Goal: Task Accomplishment & Management: Manage account settings

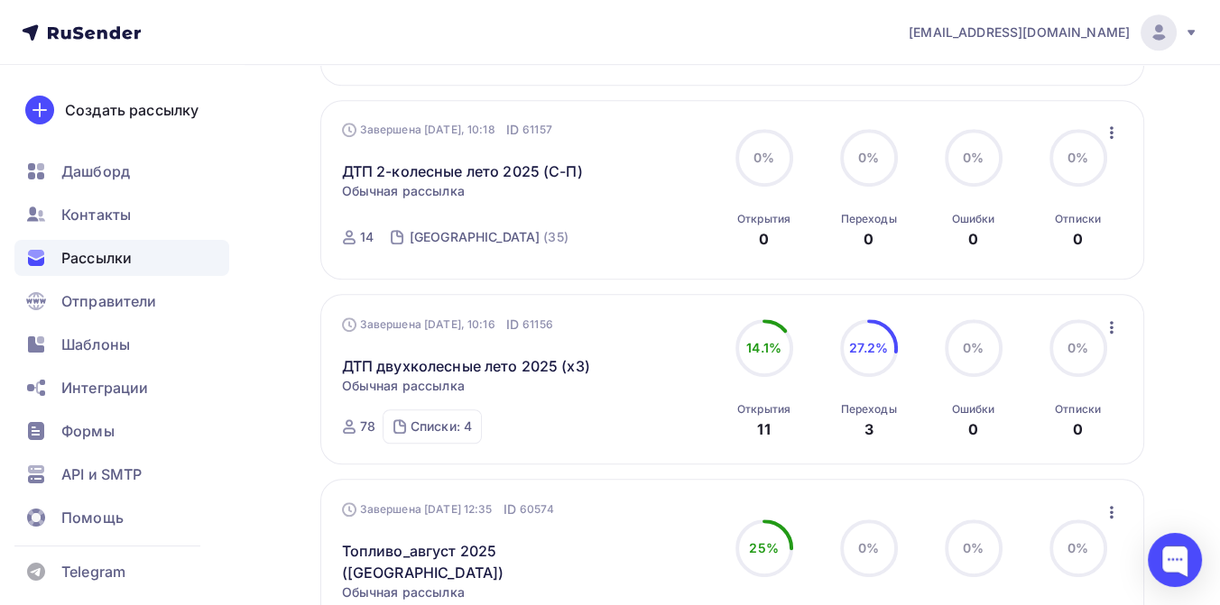
scroll to position [1503, 0]
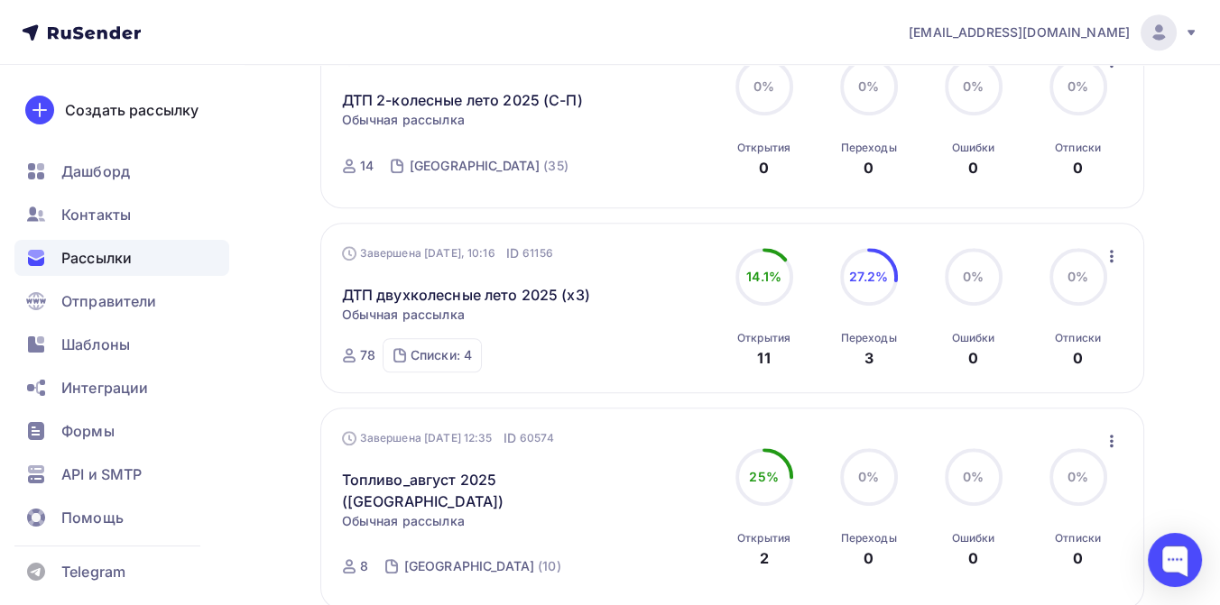
click at [1177, 29] on div "[EMAIL_ADDRESS][DOMAIN_NAME]" at bounding box center [1054, 32] width 290 height 36
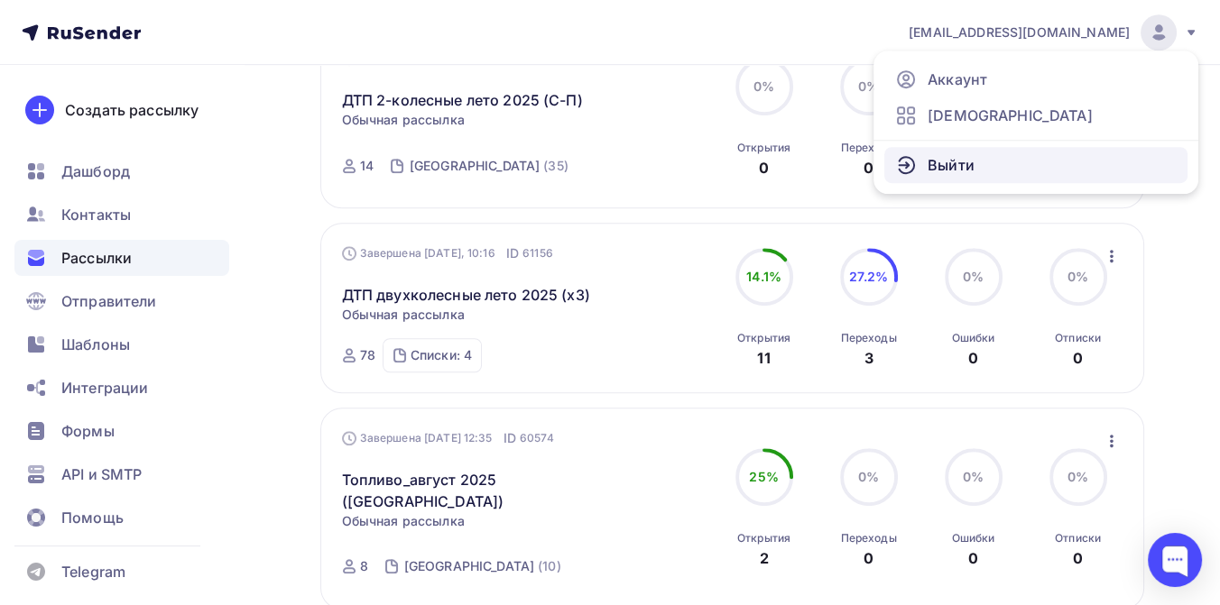
click at [1017, 163] on link "Выйти" at bounding box center [1035, 165] width 303 height 36
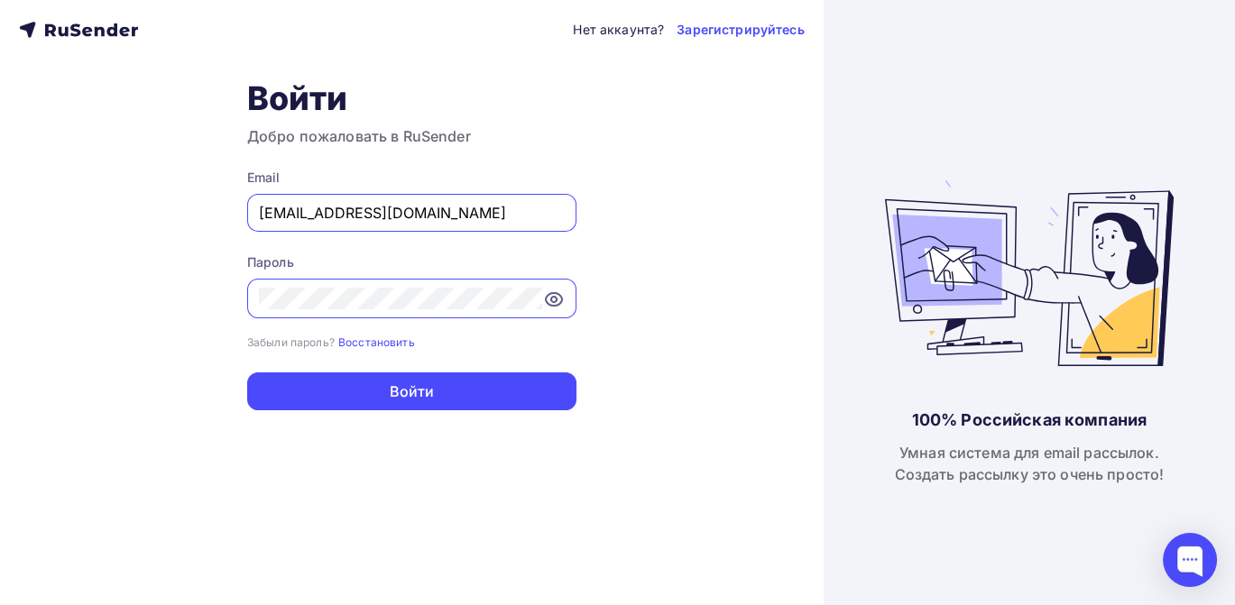
click at [440, 211] on input "[EMAIL_ADDRESS][DOMAIN_NAME]" at bounding box center [412, 213] width 306 height 22
type input "[EMAIL_ADDRESS][DOMAIN_NAME]"
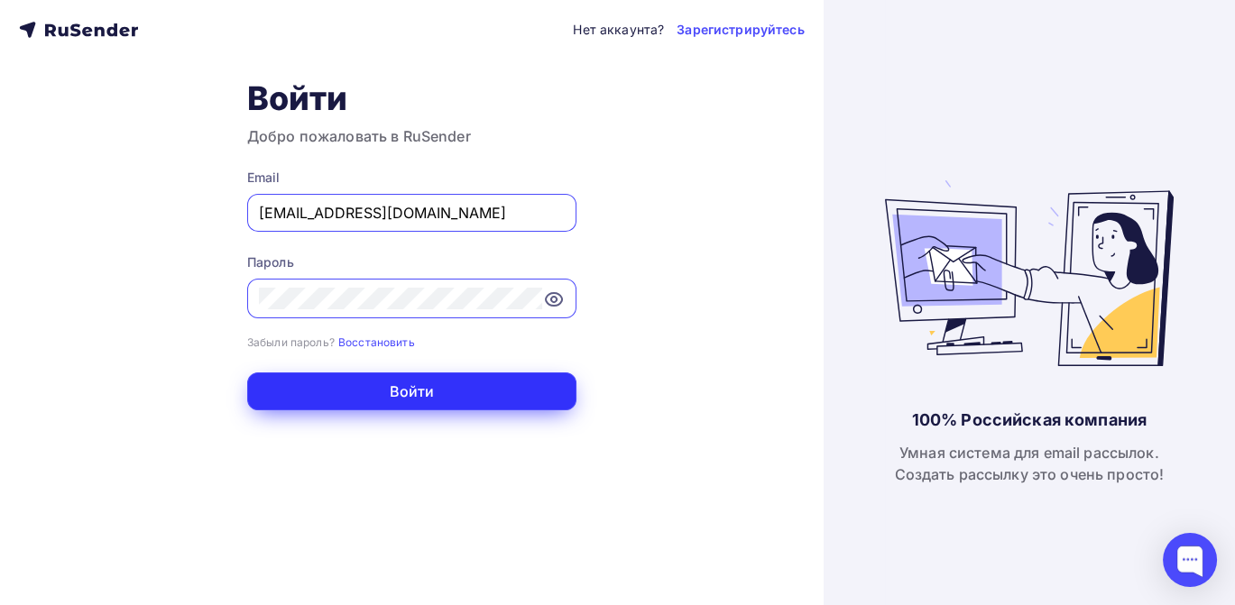
click at [411, 397] on button "Войти" at bounding box center [411, 392] width 329 height 38
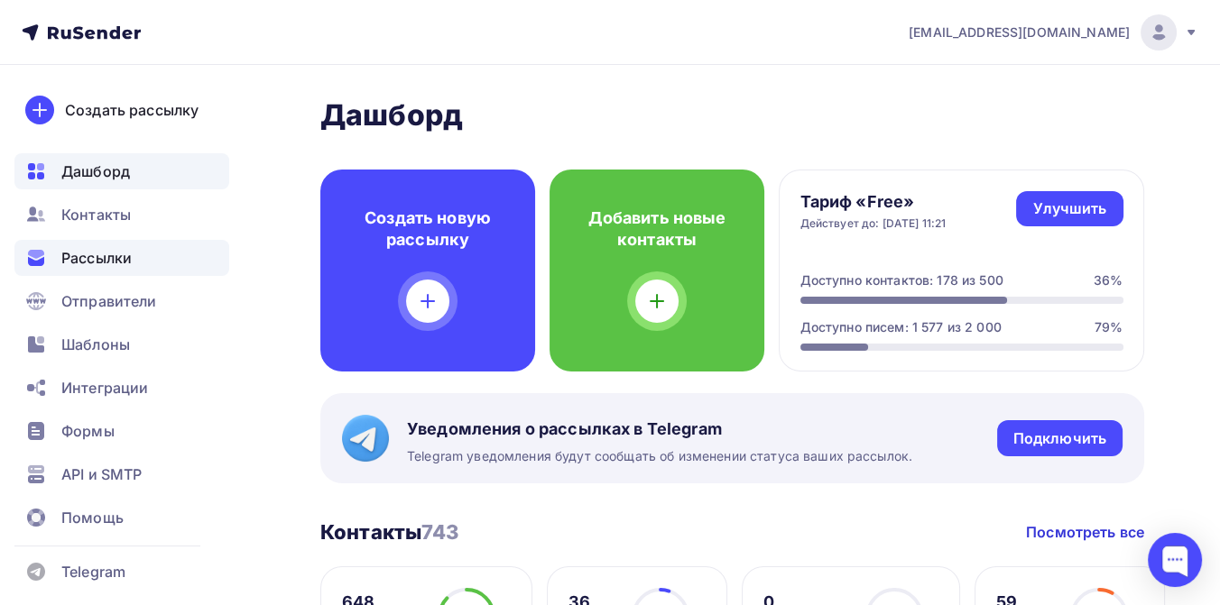
click at [95, 254] on span "Рассылки" at bounding box center [96, 258] width 70 height 22
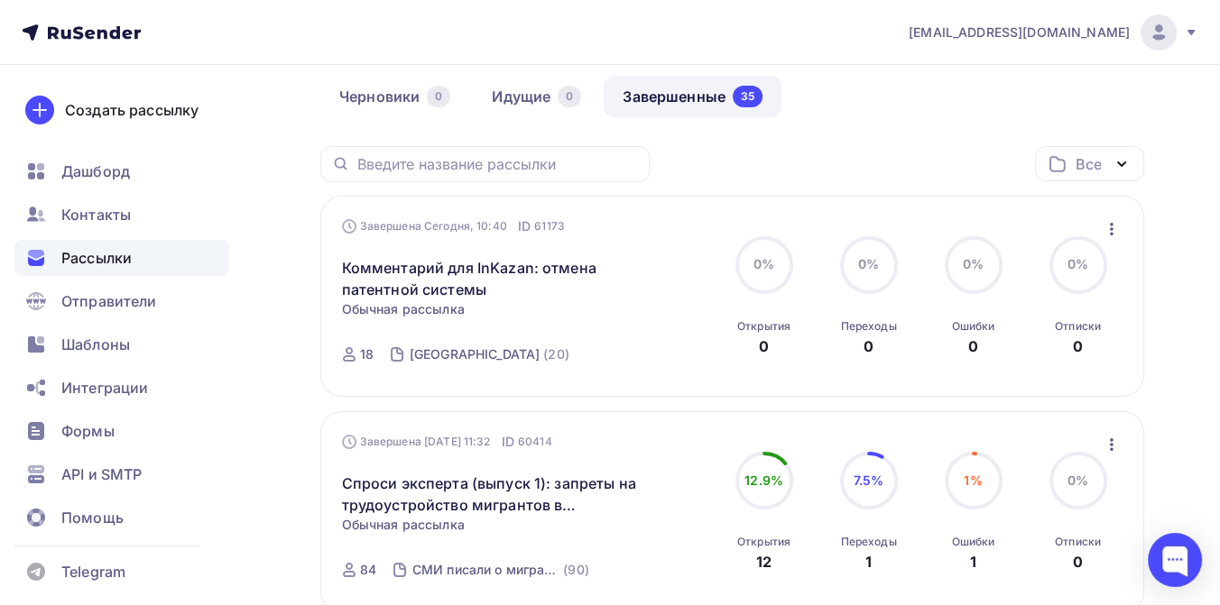
scroll to position [200, 0]
